Goal: Information Seeking & Learning: Compare options

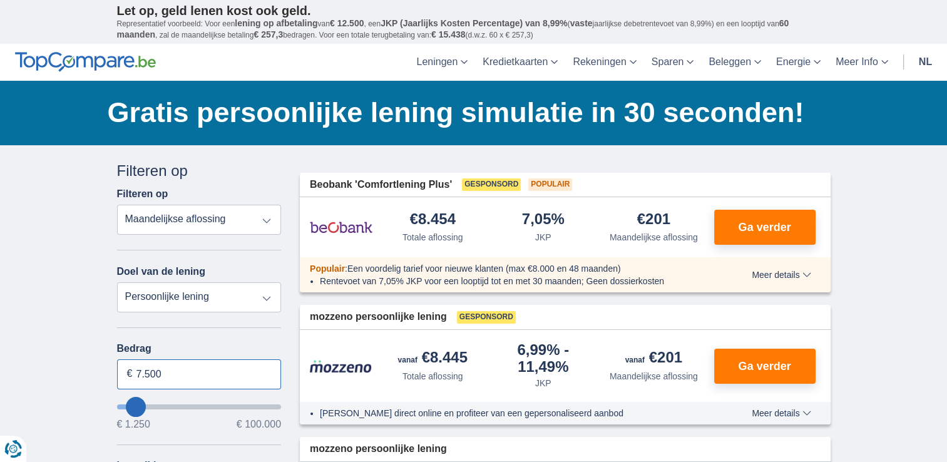
click at [138, 372] on input "7.500" at bounding box center [199, 374] width 165 height 30
type input "1.250"
type input "1250"
select select "24"
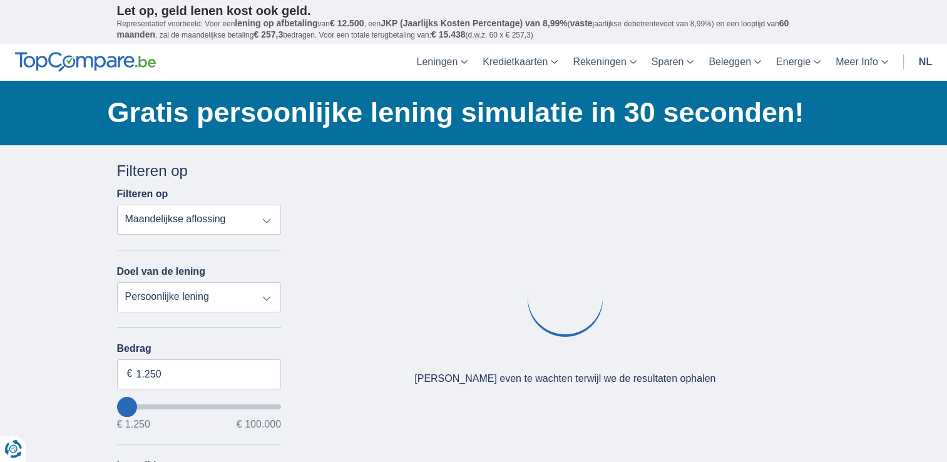
type input "1250"
click at [126, 406] on input "wantToBorrow" at bounding box center [199, 406] width 165 height 5
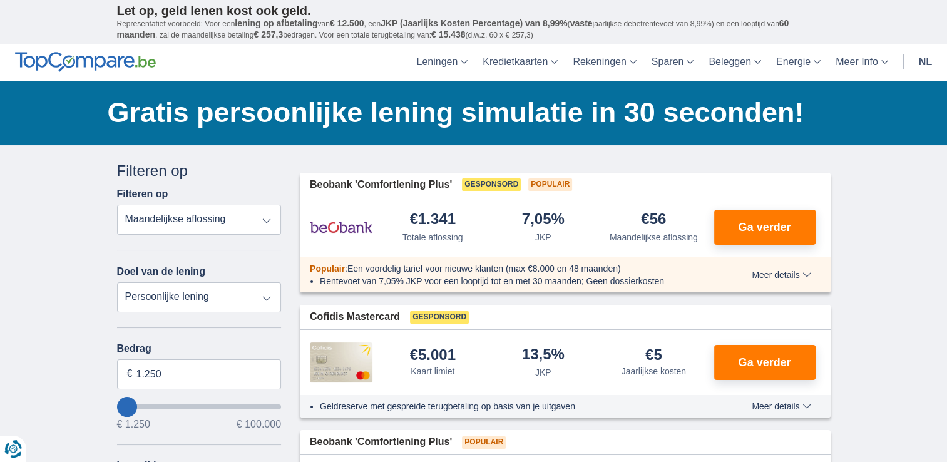
type input "10.250"
type input "10250"
click at [139, 404] on input "wantToBorrow" at bounding box center [199, 406] width 165 height 5
select select "60"
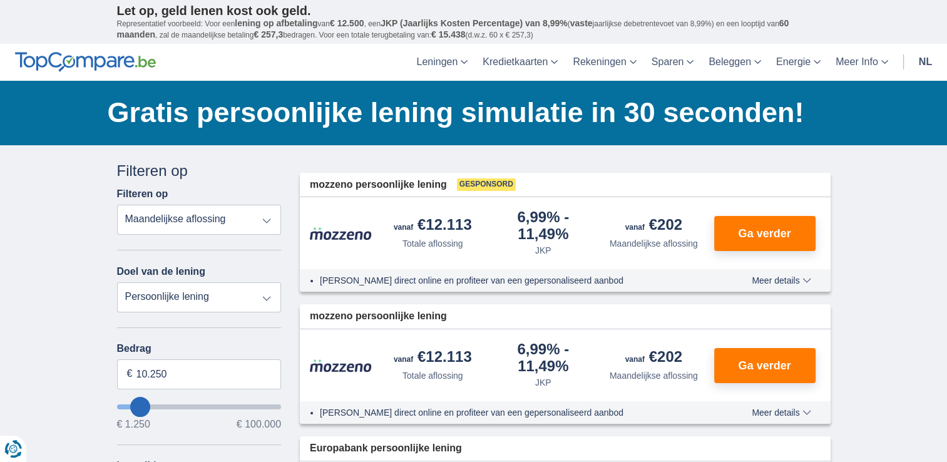
type input "4.250"
type input "4250"
select select "36"
type input "3.250"
type input "3250"
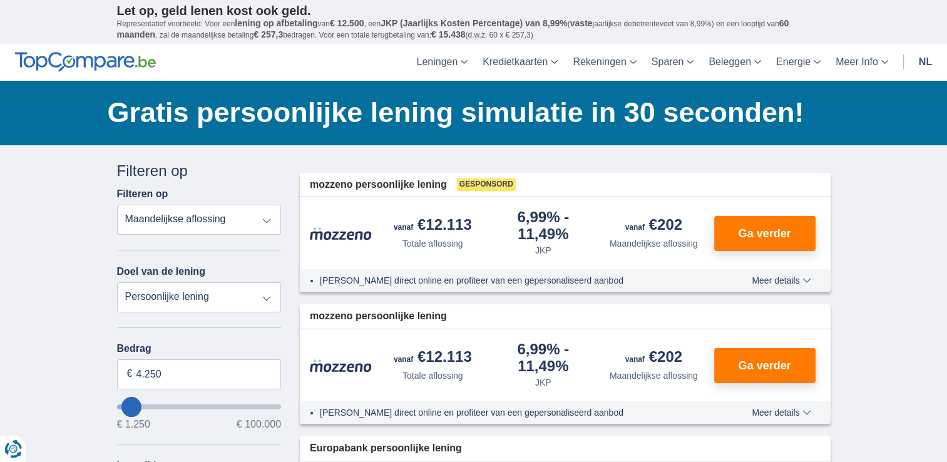
select select "30"
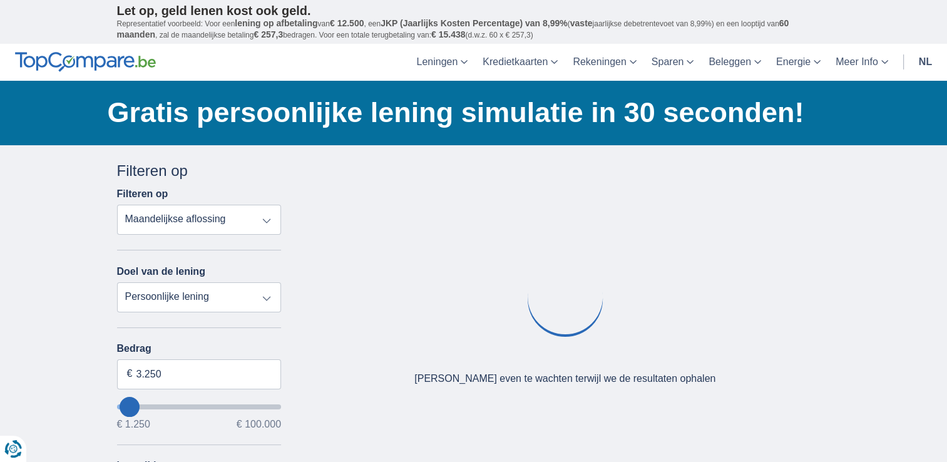
type input "4.250"
type input "4250"
select select "36"
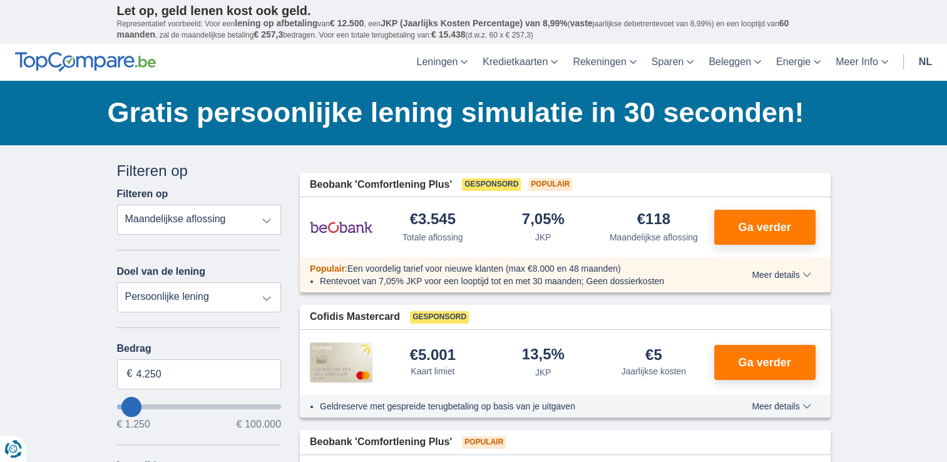
type input "5.250"
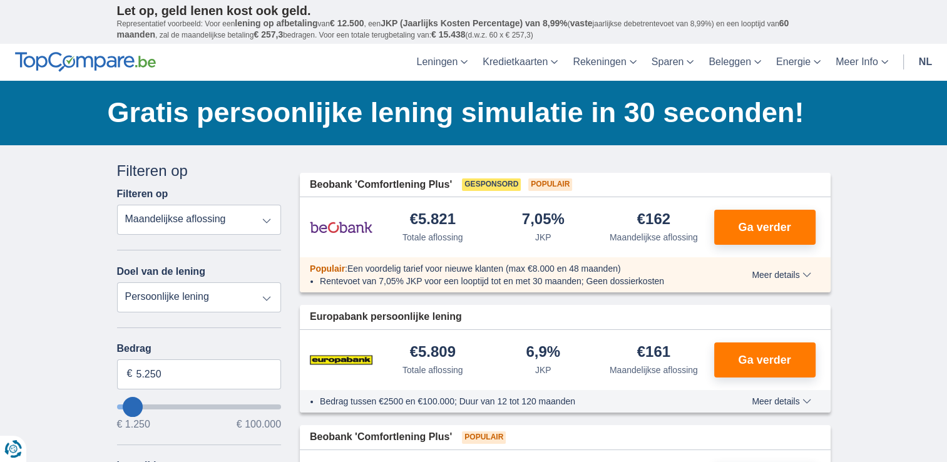
type input "5250"
type input "6.250"
type input "6250"
select select "42"
type input "8250"
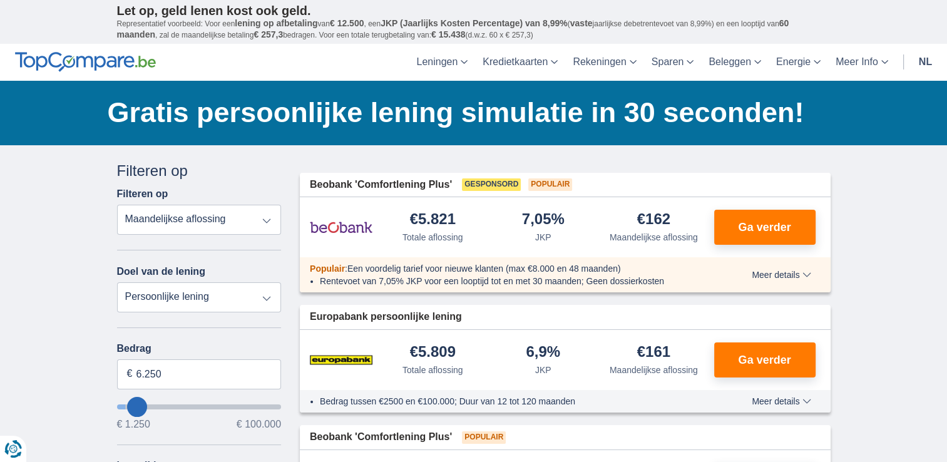
type input "8.250"
select select "48"
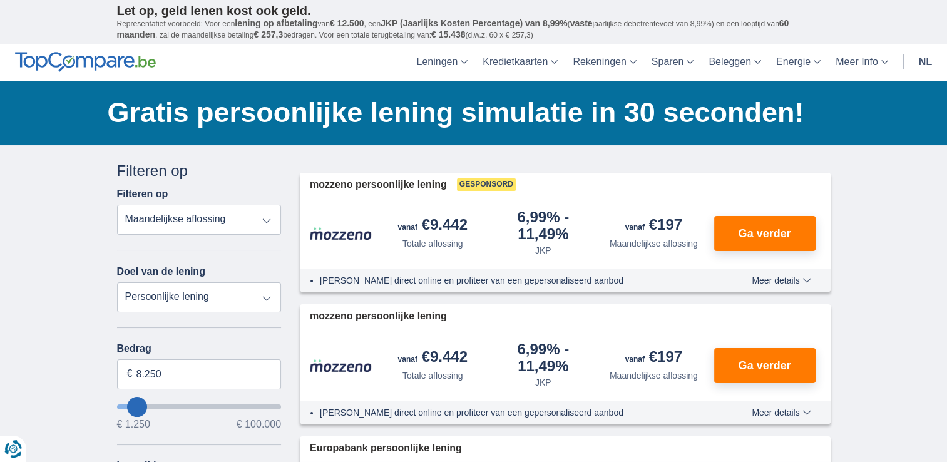
type input "3.250"
type input "3250"
select select "30"
type input "1250"
type input "1.250"
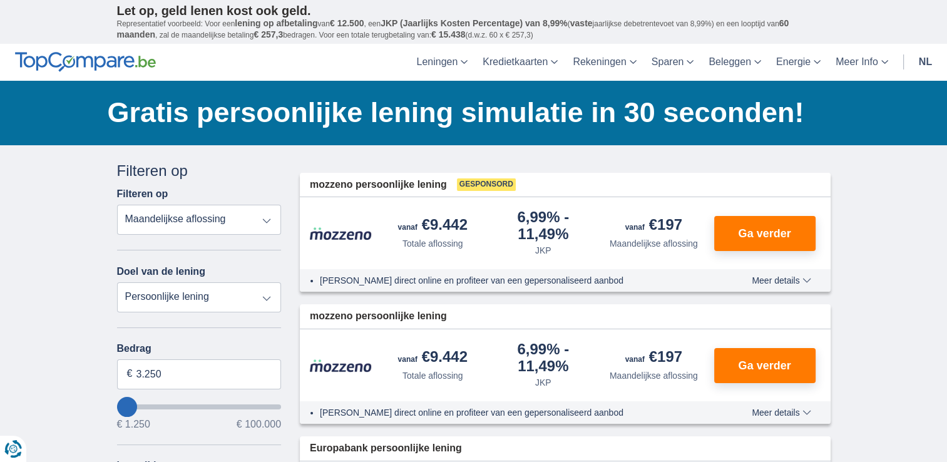
select select "24"
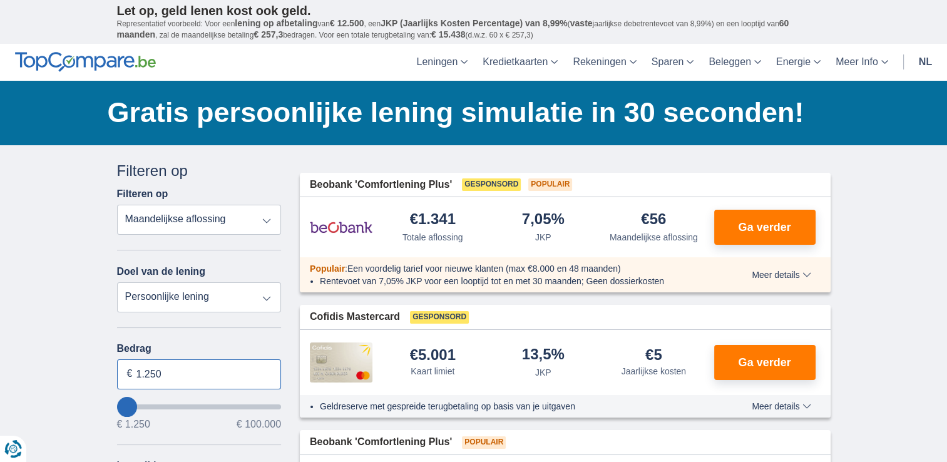
drag, startPoint x: 138, startPoint y: 369, endPoint x: 198, endPoint y: 369, distance: 59.5
click at [198, 370] on input "1.250" at bounding box center [199, 374] width 165 height 30
type input "6.000"
type input "6250"
click at [268, 295] on select "Persoonlijke lening Auto Moto / fiets Mobilhome / caravan Renovatie Energie Sch…" at bounding box center [199, 297] width 165 height 30
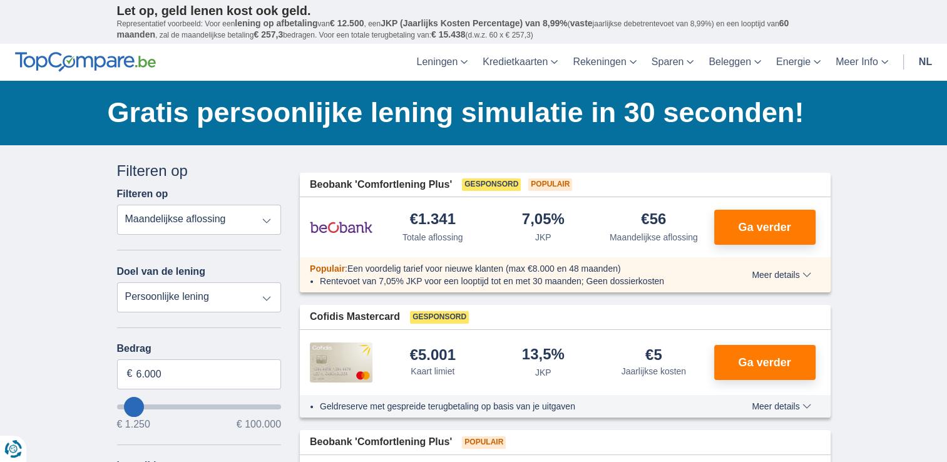
select select "42"
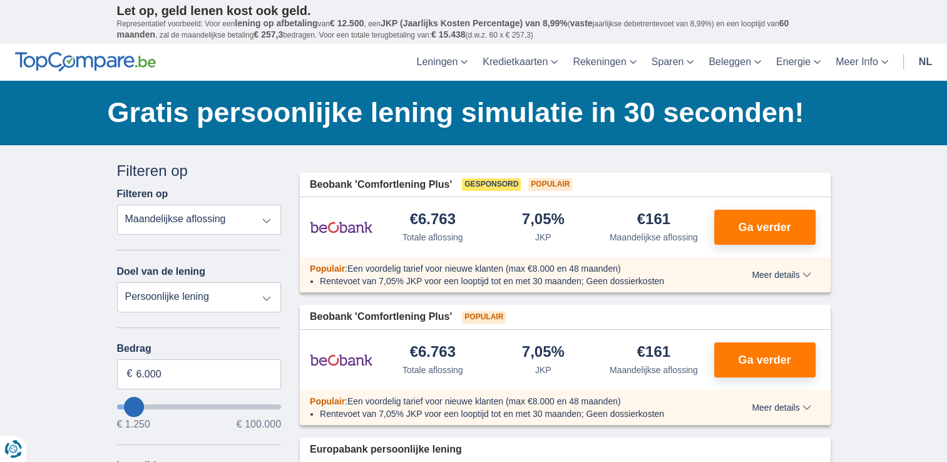
select select "vehicleLoan"
click at [117, 282] on select "Persoonlijke lening Auto Moto / fiets Mobilhome / caravan Renovatie Energie Sch…" at bounding box center [199, 297] width 165 height 30
select select "3-4"
type input "15.000"
type input "15250"
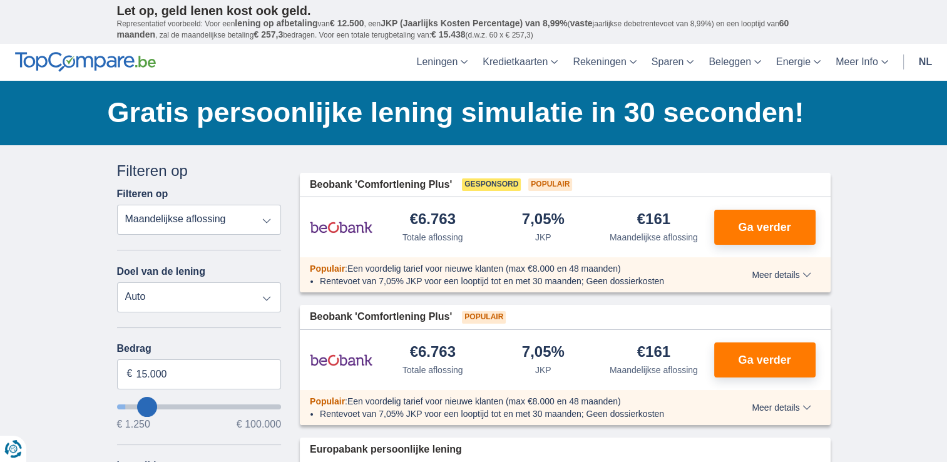
select select "60"
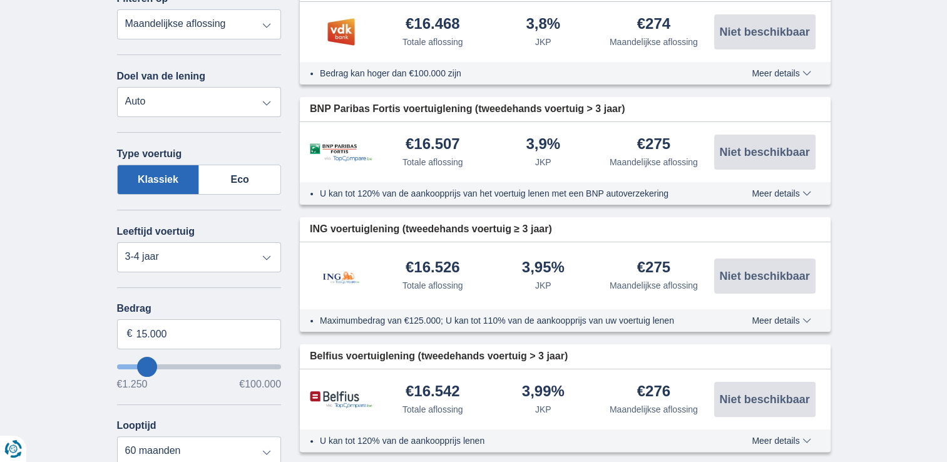
scroll to position [203, 0]
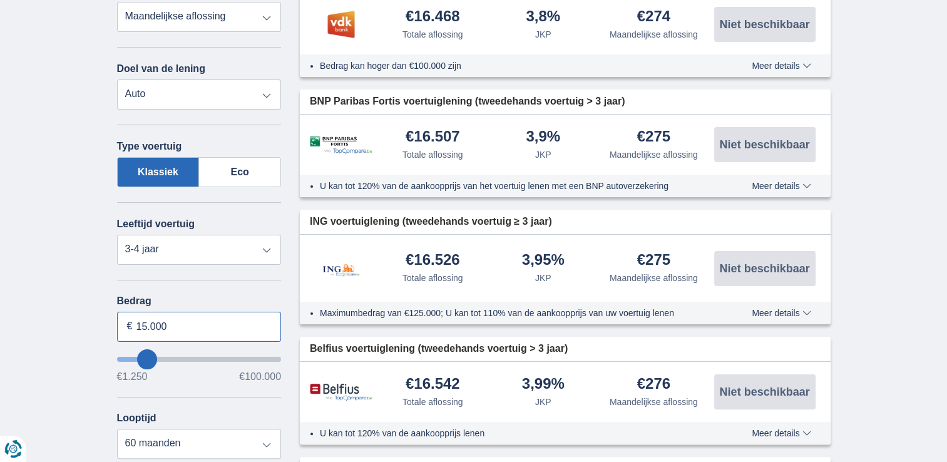
drag, startPoint x: 137, startPoint y: 325, endPoint x: 217, endPoint y: 307, distance: 81.7
click at [210, 317] on input "15.000" at bounding box center [199, 327] width 165 height 30
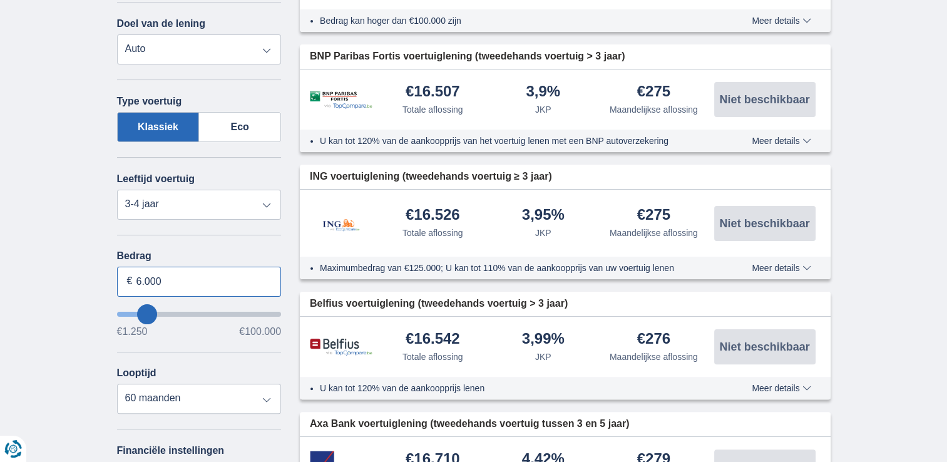
scroll to position [255, 0]
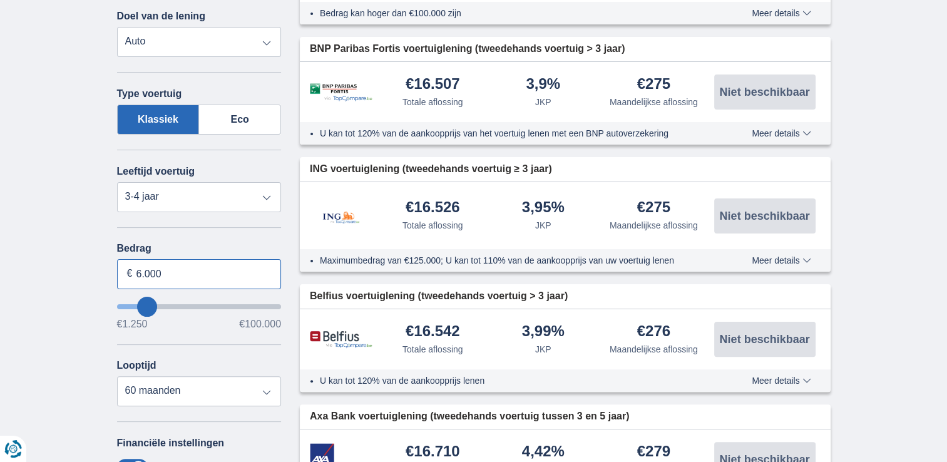
type input "6.000"
type input "6250"
select select "42"
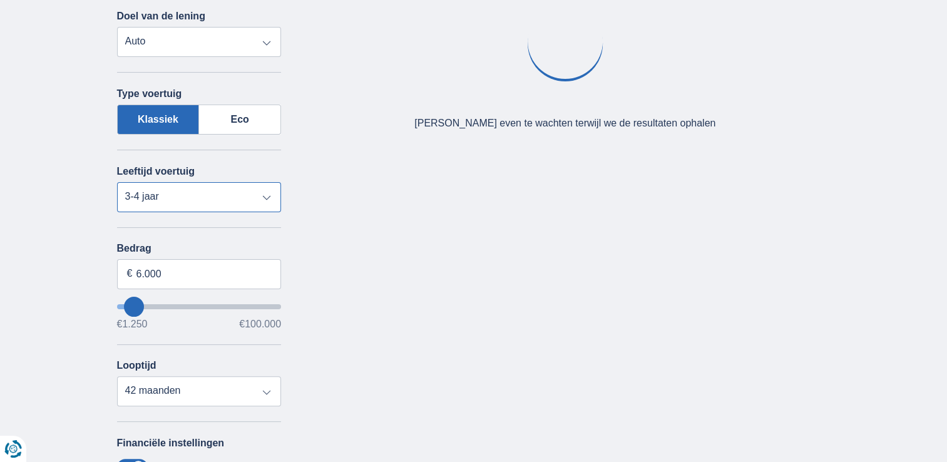
click at [268, 195] on select "Nieuw 0-1 jaar 1-2 jaar 2-3 jaar 3-4 jaar 4-5 jaar 5+ jaar" at bounding box center [199, 197] width 165 height 30
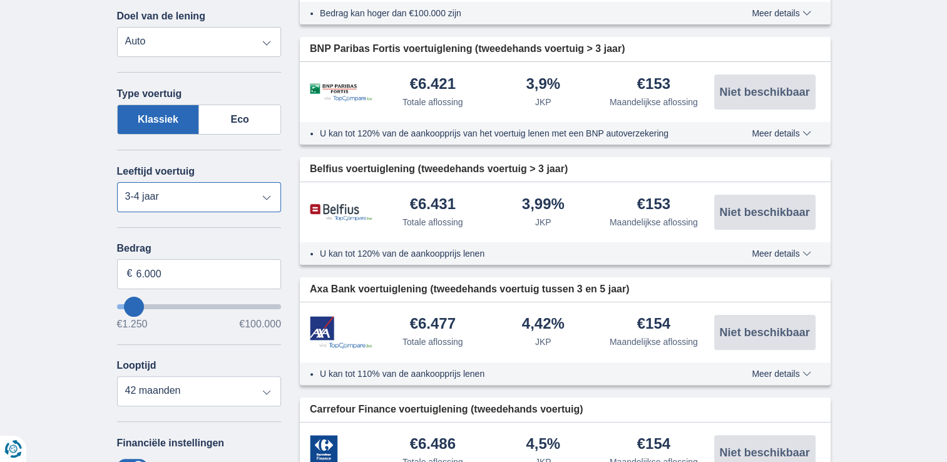
select select "4-5"
click at [117, 182] on select "Nieuw 0-1 jaar 1-2 jaar 2-3 jaar 3-4 jaar 4-5 jaar 5+ jaar" at bounding box center [199, 197] width 165 height 30
click at [801, 369] on span "Meer details" at bounding box center [781, 373] width 59 height 9
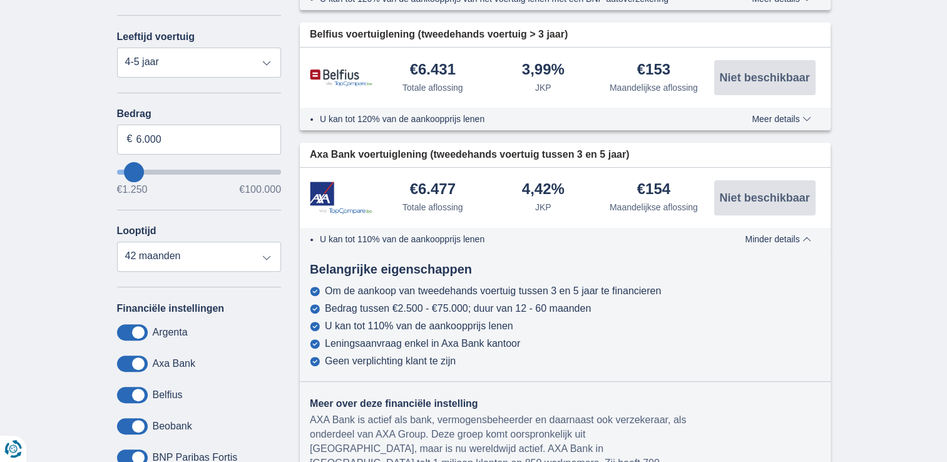
scroll to position [470, 0]
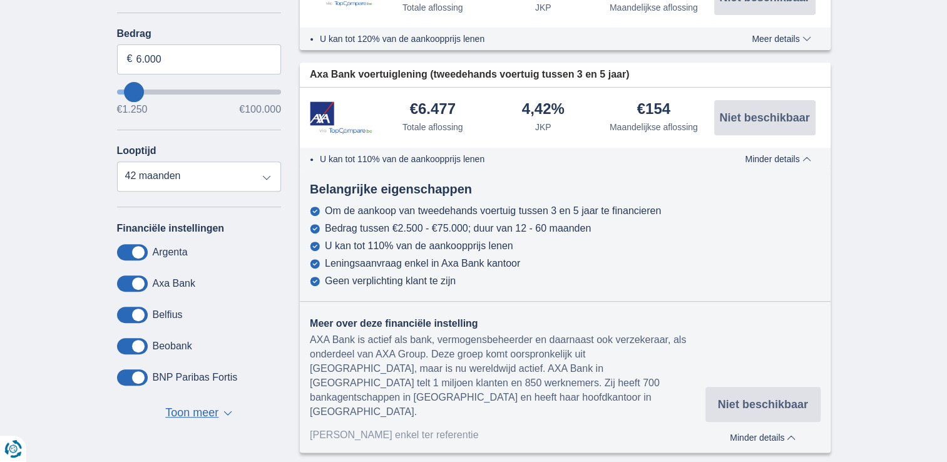
click at [751, 433] on span "Minder details" at bounding box center [763, 437] width 66 height 9
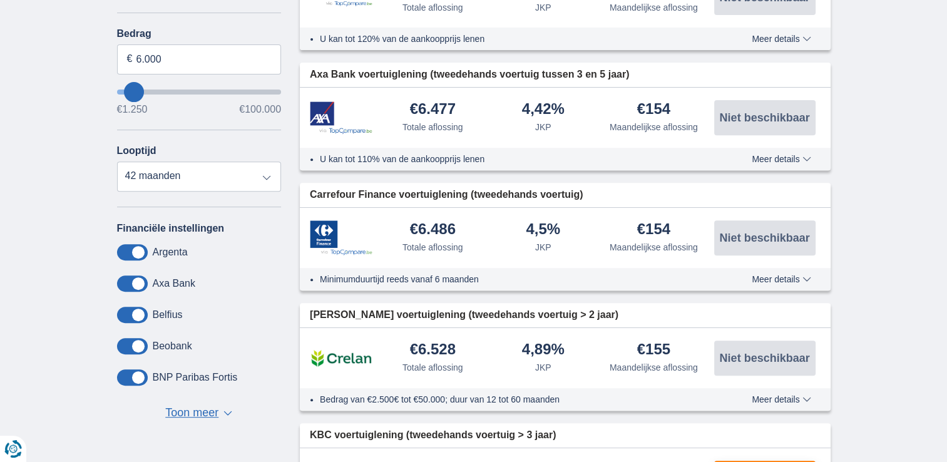
click at [143, 312] on span at bounding box center [132, 315] width 31 height 16
click at [0, 0] on input "checkbox" at bounding box center [0, 0] width 0 height 0
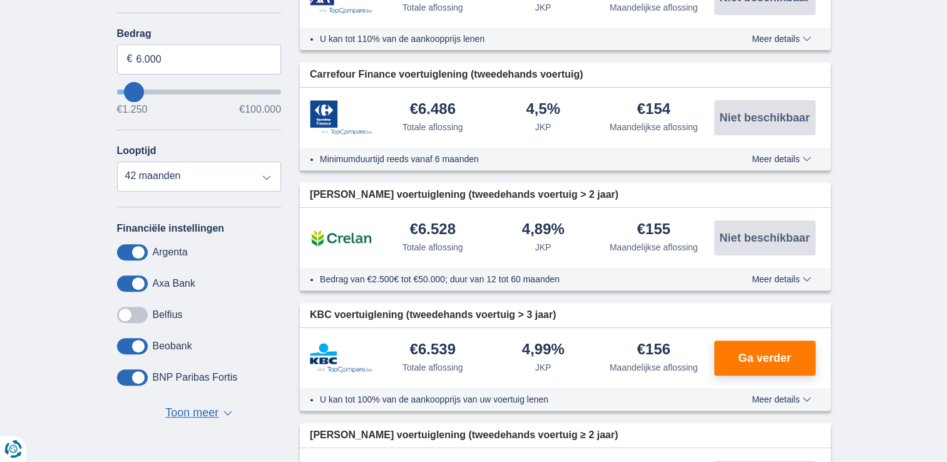
click at [143, 311] on span at bounding box center [132, 315] width 31 height 16
click at [0, 0] on input "checkbox" at bounding box center [0, 0] width 0 height 0
